Goal: Task Accomplishment & Management: Manage account settings

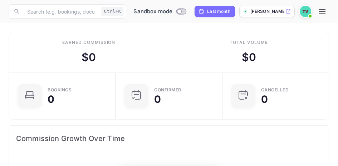
scroll to position [111, 151]
click at [286, 13] on icon at bounding box center [287, 11] width 5 height 5
click at [320, 11] on icon "button" at bounding box center [322, 11] width 9 height 9
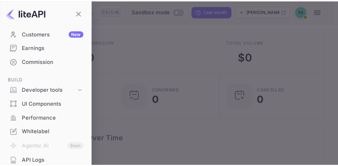
scroll to position [0, 0]
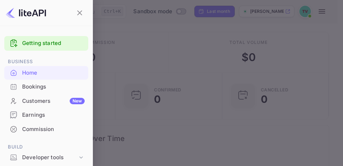
click at [159, 44] on div at bounding box center [171, 83] width 343 height 166
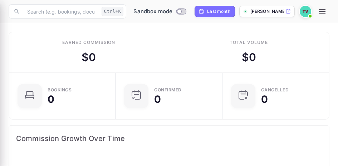
scroll to position [6, 6]
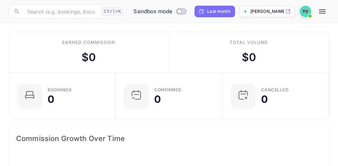
click at [304, 14] on img at bounding box center [305, 11] width 11 height 11
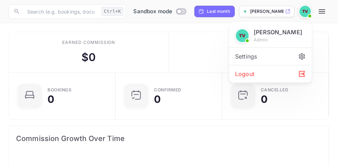
click at [325, 15] on div at bounding box center [171, 83] width 343 height 166
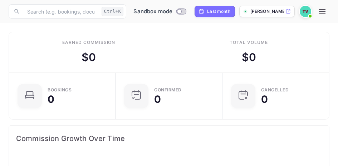
click at [321, 10] on icon "button" at bounding box center [322, 11] width 9 height 9
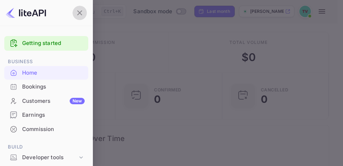
click at [83, 9] on icon "button" at bounding box center [79, 13] width 9 height 9
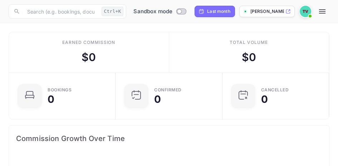
click at [322, 9] on icon "button" at bounding box center [322, 11] width 6 height 4
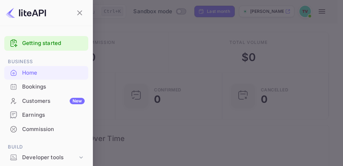
click at [301, 9] on div at bounding box center [171, 83] width 343 height 166
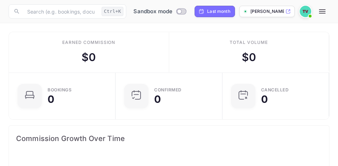
click at [303, 13] on img at bounding box center [305, 11] width 11 height 11
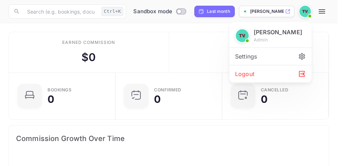
click at [274, 57] on div "Settings" at bounding box center [271, 56] width 82 height 17
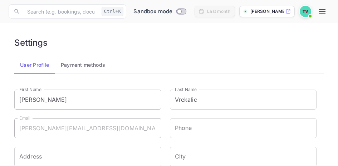
click at [43, 101] on input "[PERSON_NAME]" at bounding box center [87, 100] width 147 height 20
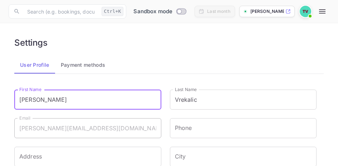
type input "[PERSON_NAME]"
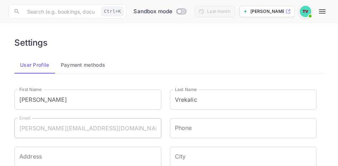
click at [166, 48] on div "Settings" at bounding box center [168, 43] width 309 height 10
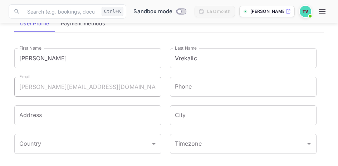
scroll to position [43, 0]
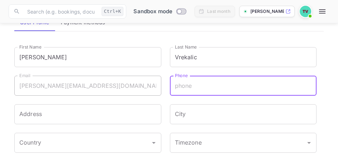
click at [191, 88] on input "Phone" at bounding box center [243, 86] width 147 height 20
click at [96, 119] on input "Address" at bounding box center [87, 114] width 147 height 20
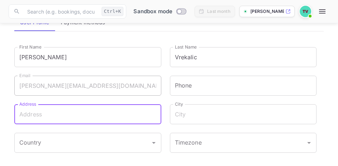
type input "931 4th Line"
type input "Caledonia"
type input "[GEOGRAPHIC_DATA]"
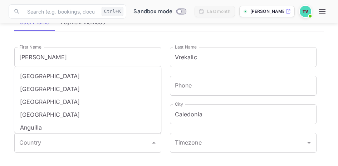
click at [83, 118] on li "[GEOGRAPHIC_DATA]" at bounding box center [87, 114] width 147 height 13
type input "[GEOGRAPHIC_DATA]"
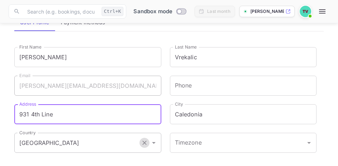
click at [142, 144] on icon "Clear" at bounding box center [144, 142] width 7 height 7
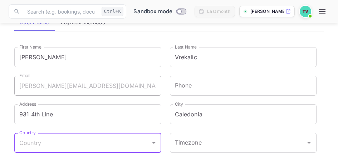
click at [124, 142] on input "Country" at bounding box center [83, 143] width 130 height 14
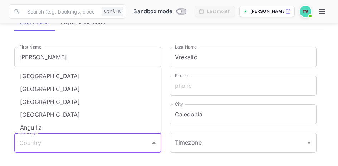
type input "[GEOGRAPHIC_DATA]"
type input "12892442532"
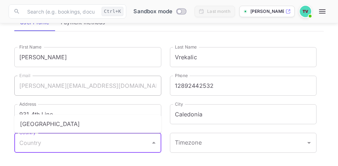
click at [165, 74] on div "Phone [PHONE_NUMBER] Phone" at bounding box center [239, 81] width 156 height 29
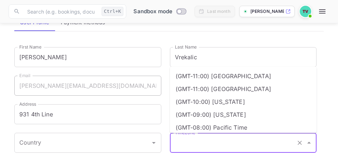
click at [243, 142] on input "Timezone" at bounding box center [233, 143] width 121 height 14
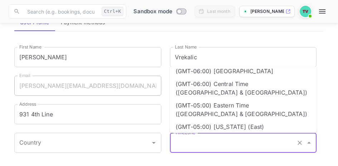
scroll to position [187, 0]
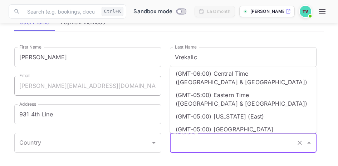
click at [271, 89] on li "(GMT-05:00) Eastern Time ([GEOGRAPHIC_DATA] & [GEOGRAPHIC_DATA])" at bounding box center [243, 99] width 147 height 21
type input "(GMT-05:00) Eastern Time ([GEOGRAPHIC_DATA] & [GEOGRAPHIC_DATA])"
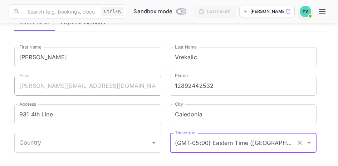
scroll to position [78, 0]
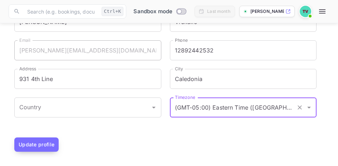
click at [30, 150] on button "Update profile" at bounding box center [36, 145] width 44 height 14
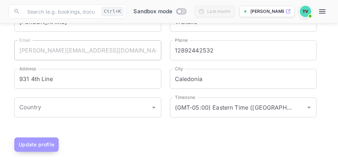
click at [43, 143] on button "Update profile" at bounding box center [36, 145] width 44 height 14
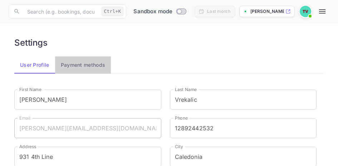
click at [80, 63] on button "Payment methods" at bounding box center [83, 65] width 56 height 17
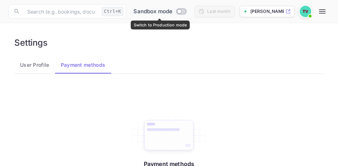
click at [183, 13] on input "Switch to Production mode" at bounding box center [179, 11] width 14 height 5
checkbox input "false"
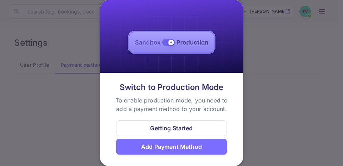
click at [167, 44] on img at bounding box center [171, 42] width 143 height 85
click at [171, 43] on img at bounding box center [171, 42] width 143 height 85
click at [263, 46] on div at bounding box center [171, 83] width 343 height 166
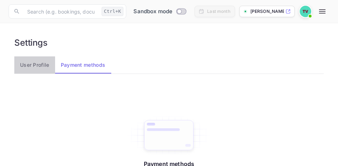
click at [40, 65] on button "User Profile" at bounding box center [34, 65] width 41 height 17
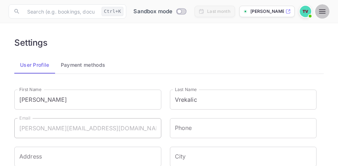
click at [324, 13] on icon "button" at bounding box center [322, 11] width 9 height 9
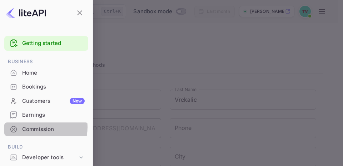
click at [39, 128] on div "Commission" at bounding box center [53, 130] width 63 height 8
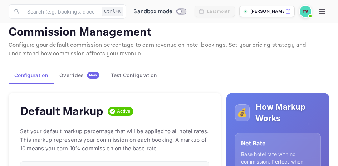
scroll to position [6, 0]
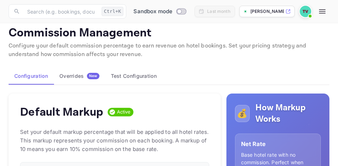
click at [80, 73] on div "Overrides New" at bounding box center [79, 76] width 40 height 6
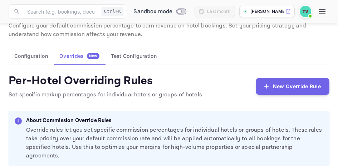
scroll to position [25, 0]
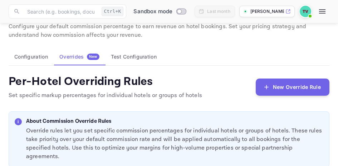
click at [37, 56] on button "Configuration" at bounding box center [31, 56] width 45 height 17
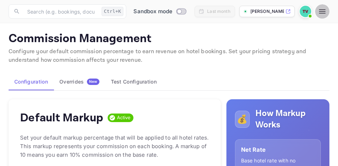
click at [320, 11] on icon "button" at bounding box center [322, 11] width 6 height 4
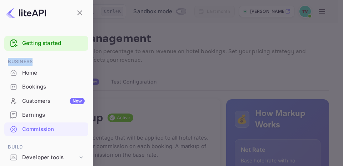
drag, startPoint x: 93, startPoint y: 45, endPoint x: 93, endPoint y: 63, distance: 17.5
click at [93, 63] on div "Getting started Business Home Bookings Customers New Earnings Commission Build …" at bounding box center [46, 97] width 93 height 143
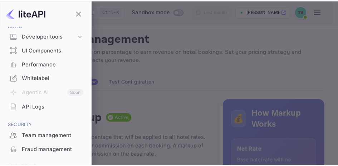
scroll to position [114, 0]
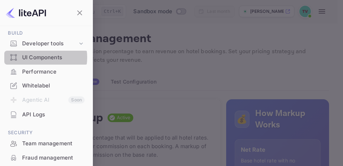
click at [35, 58] on div "UI Components" at bounding box center [53, 58] width 63 height 8
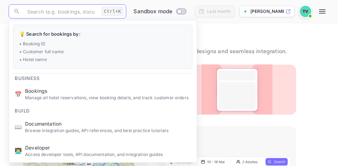
click at [59, 13] on input "text" at bounding box center [61, 11] width 76 height 14
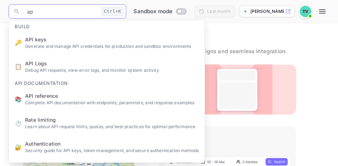
type input "api"
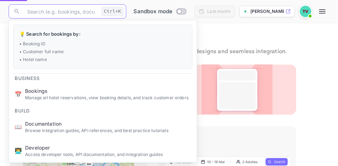
click at [46, 42] on ul "💡 Search for bookings by: • Booking ID • Customer full name • Hotel name Busine…" at bounding box center [103, 128] width 188 height 216
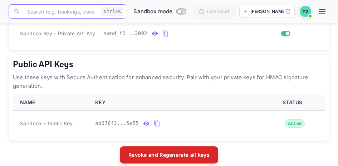
scroll to position [304, 0]
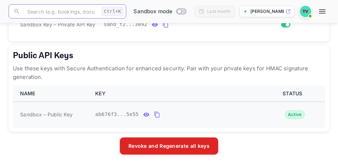
click at [154, 113] on icon "public api keys table" at bounding box center [157, 115] width 6 height 9
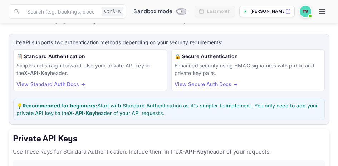
scroll to position [30, 0]
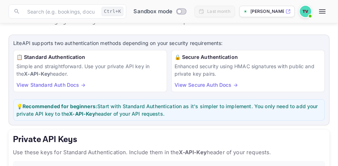
click at [46, 84] on link "View Standard Auth Docs →" at bounding box center [50, 85] width 69 height 6
click at [284, 11] on div "[PERSON_NAME]-vrekalic-ypse9.nui..." at bounding box center [266, 11] width 55 height 11
click at [301, 13] on img at bounding box center [305, 11] width 11 height 11
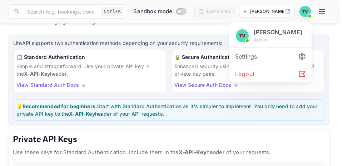
click at [308, 11] on div at bounding box center [171, 83] width 343 height 166
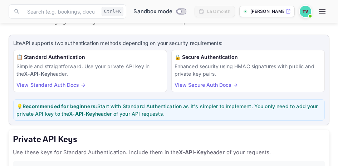
click at [308, 11] on img at bounding box center [305, 11] width 11 height 11
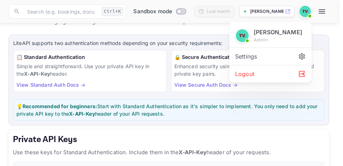
click at [256, 59] on div "Settings" at bounding box center [271, 56] width 82 height 17
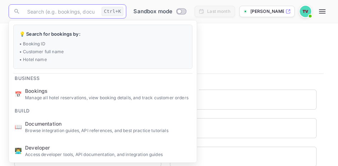
click at [49, 11] on input "text" at bounding box center [61, 11] width 76 height 14
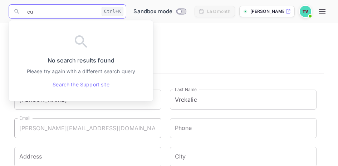
type input "c"
type input "domain"
click at [181, 40] on div "Settings" at bounding box center [168, 43] width 309 height 10
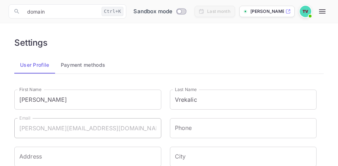
click at [324, 11] on icon "button" at bounding box center [322, 11] width 6 height 4
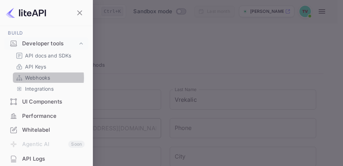
click at [36, 78] on p "Webhooks" at bounding box center [37, 78] width 25 height 8
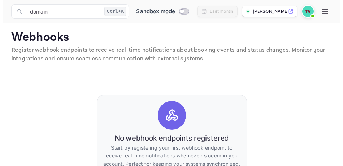
scroll to position [1, 0]
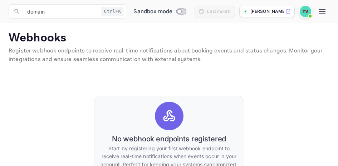
click at [322, 12] on icon "button" at bounding box center [322, 11] width 6 height 4
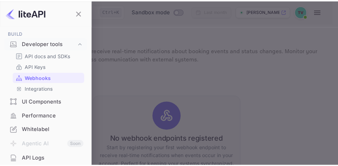
scroll to position [198, 0]
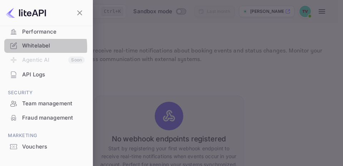
click at [27, 47] on div "Whitelabel" at bounding box center [53, 46] width 63 height 8
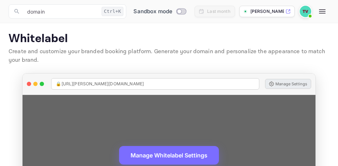
click at [276, 83] on button "Manage Settings" at bounding box center [288, 84] width 46 height 10
click at [282, 85] on button "Manage Settings" at bounding box center [288, 84] width 46 height 10
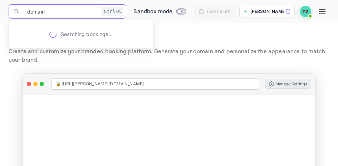
drag, startPoint x: 49, startPoint y: 11, endPoint x: 20, endPoint y: 11, distance: 28.6
click at [20, 11] on div "​ domain Ctrl+K ​" at bounding box center [68, 11] width 118 height 14
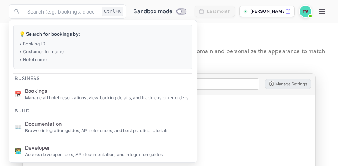
click at [234, 34] on p "Whitelabel" at bounding box center [169, 39] width 321 height 14
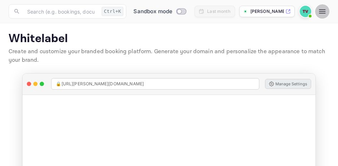
click at [322, 13] on icon "button" at bounding box center [322, 11] width 6 height 4
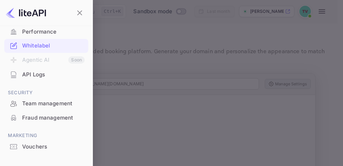
click at [43, 75] on div "API Logs" at bounding box center [53, 75] width 63 height 8
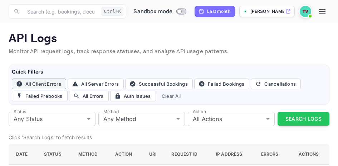
click at [47, 80] on button "All Client Errors" at bounding box center [39, 84] width 54 height 11
type input "4xx"
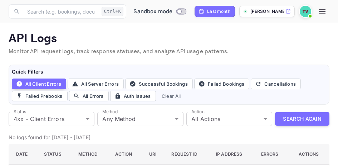
click at [220, 65] on div "Quick Filters All Client Errors All Server Errors Successful Bookings Failed Bo…" at bounding box center [169, 85] width 321 height 40
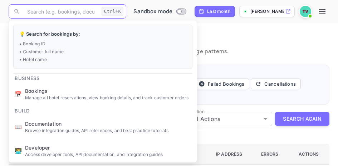
click at [44, 13] on input "text" at bounding box center [61, 11] width 76 height 14
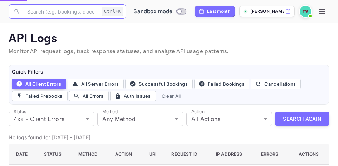
click at [60, 126] on span "Documentation" at bounding box center [108, 124] width 166 height 8
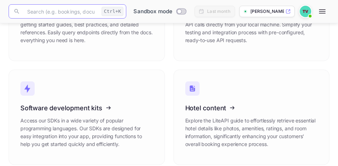
scroll to position [107, 0]
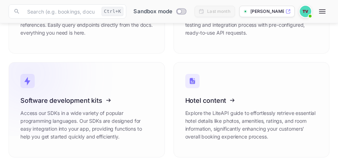
click at [89, 99] on icon at bounding box center [64, 100] width 111 height 74
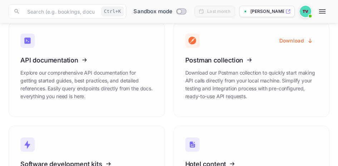
scroll to position [35, 0]
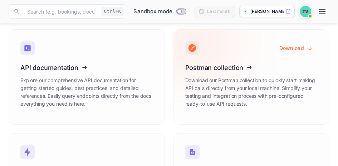
click at [225, 69] on icon at bounding box center [229, 67] width 111 height 74
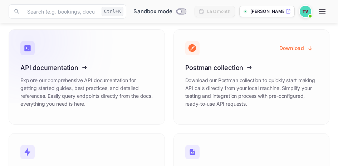
click at [69, 54] on icon at bounding box center [64, 67] width 111 height 74
